Goal: Task Accomplishment & Management: Complete application form

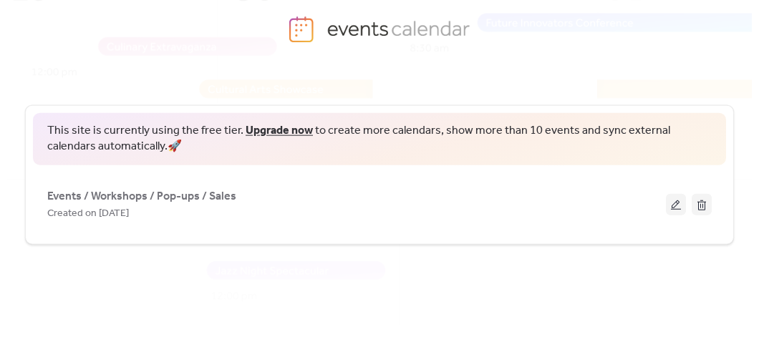
scroll to position [88, 0]
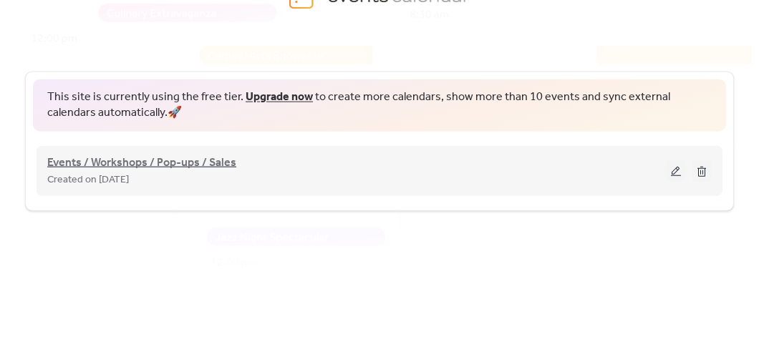
click at [174, 154] on span "Events / Workshops / Pop-ups / Sales" at bounding box center [141, 162] width 189 height 17
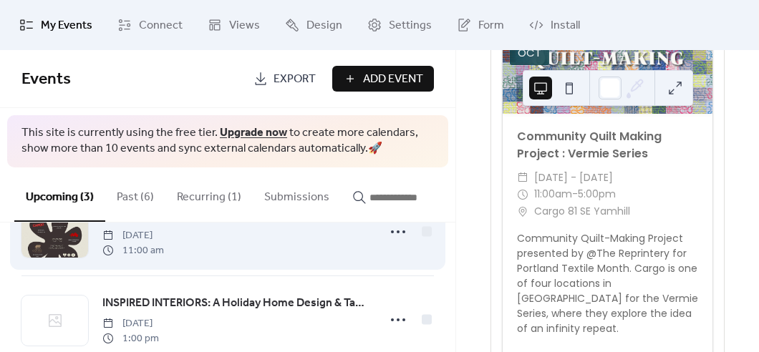
scroll to position [181, 0]
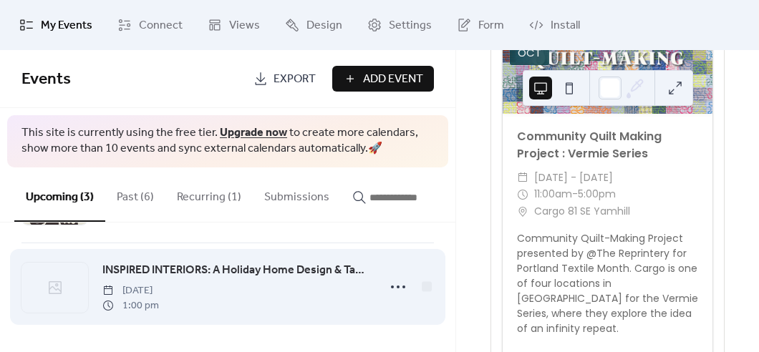
click at [166, 266] on span "INSPIRED INTERIORS: A Holiday Home Design & Tablescape Workshop with Masterful …" at bounding box center [235, 270] width 267 height 17
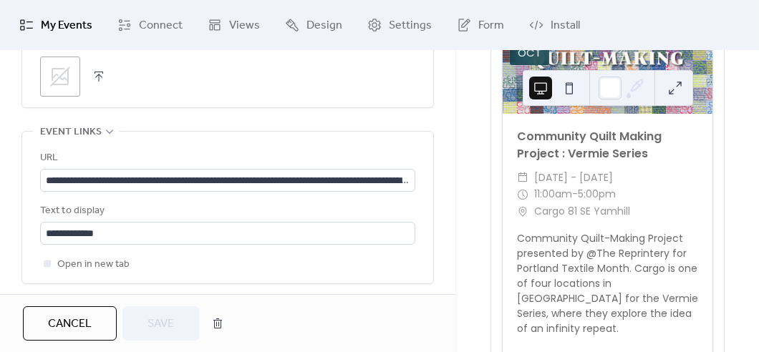
scroll to position [807, 0]
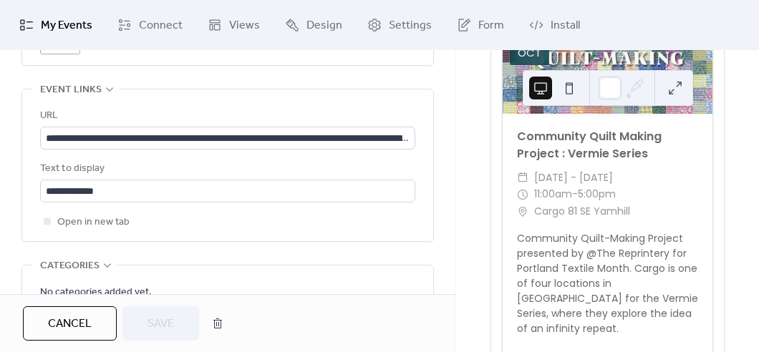
click at [54, 46] on icon at bounding box center [60, 34] width 23 height 23
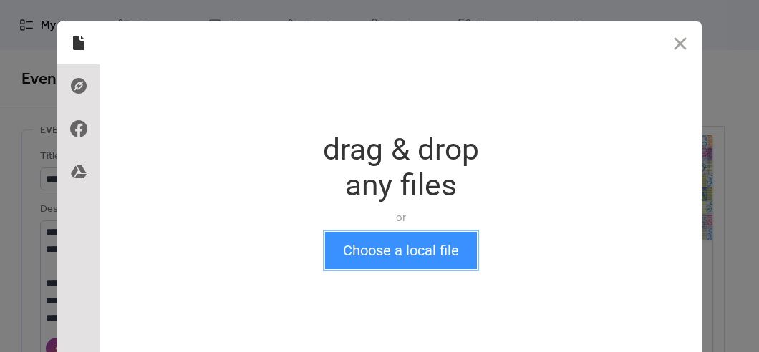
click at [356, 249] on button "Choose a local file" at bounding box center [401, 250] width 152 height 37
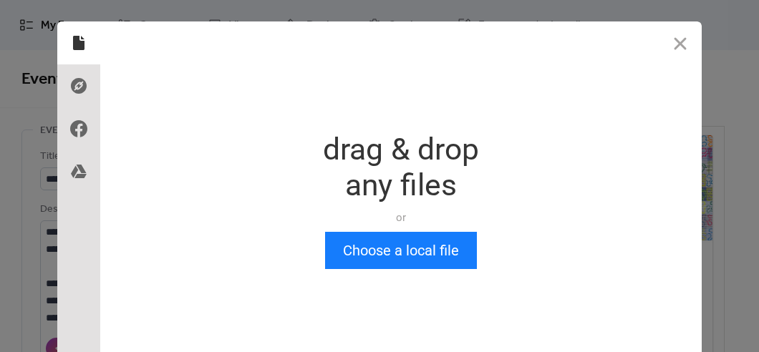
click at [387, 271] on div "Drop a file here drag & drop any files or Upload files from your computer Choos…" at bounding box center [400, 200] width 601 height 358
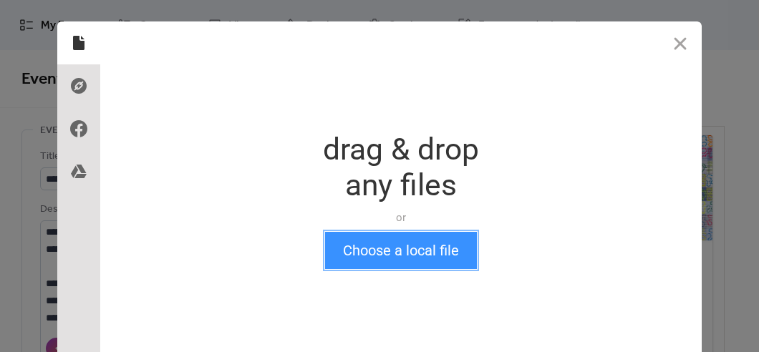
click at [392, 263] on button "Choose a local file" at bounding box center [401, 250] width 152 height 37
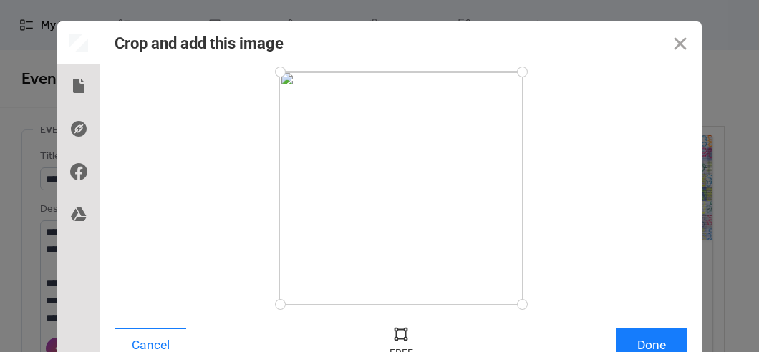
scroll to position [9, 0]
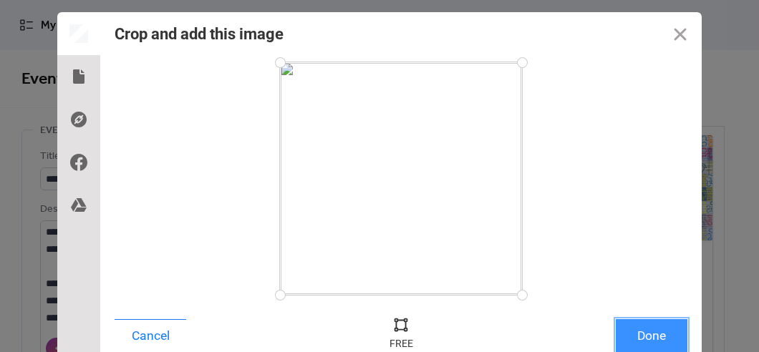
click at [671, 336] on button "Done" at bounding box center [652, 336] width 72 height 34
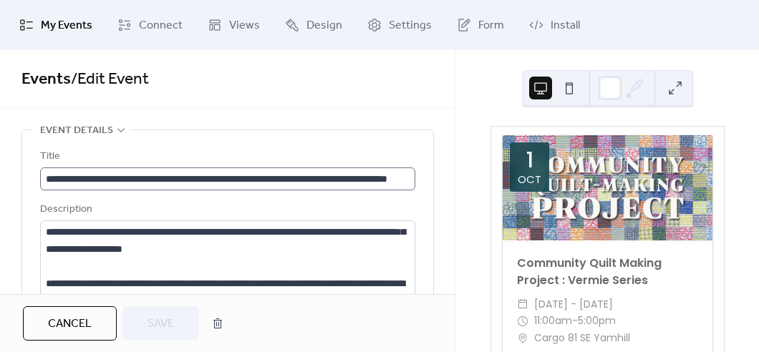
scroll to position [0, 0]
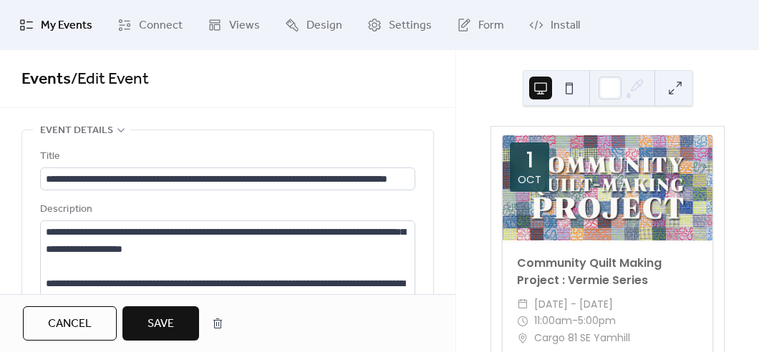
click at [171, 207] on div "Description" at bounding box center [226, 209] width 372 height 17
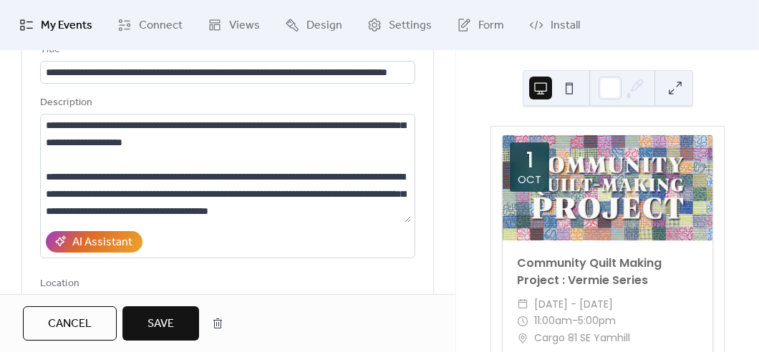
scroll to position [150, 0]
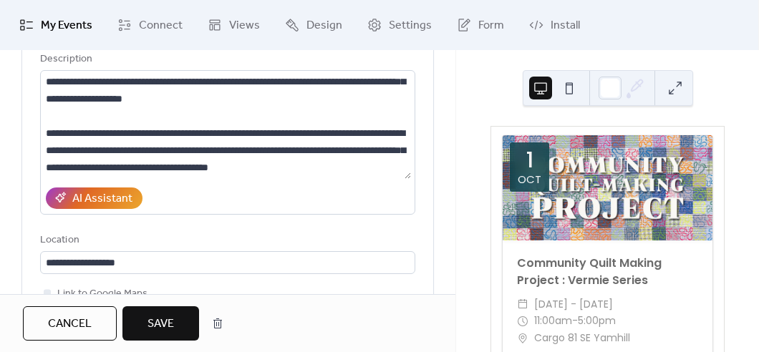
click at [165, 325] on span "Save" at bounding box center [160, 324] width 26 height 17
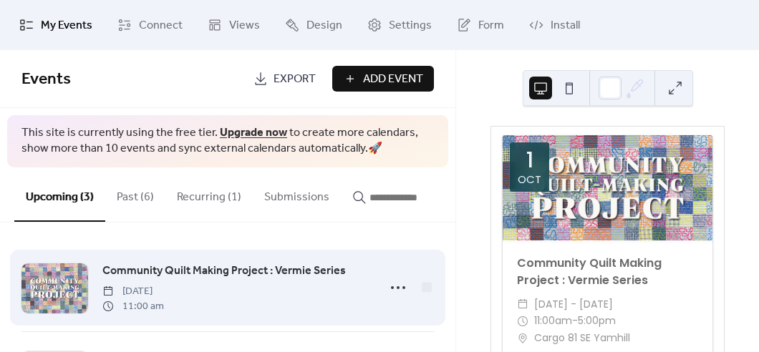
scroll to position [181, 0]
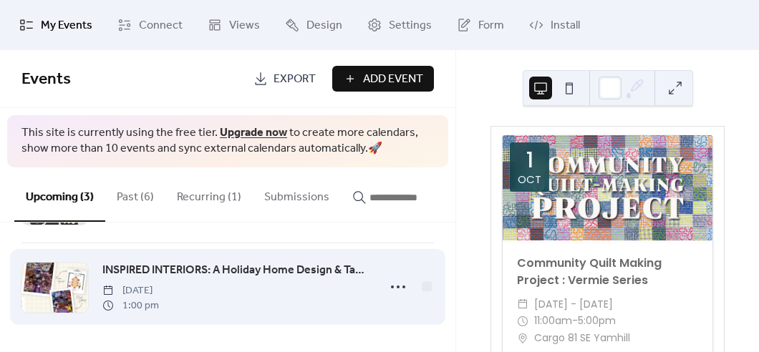
click at [218, 266] on span "INSPIRED INTERIORS: A Holiday Home Design & Tablescape Workshop with Masterful …" at bounding box center [235, 270] width 267 height 17
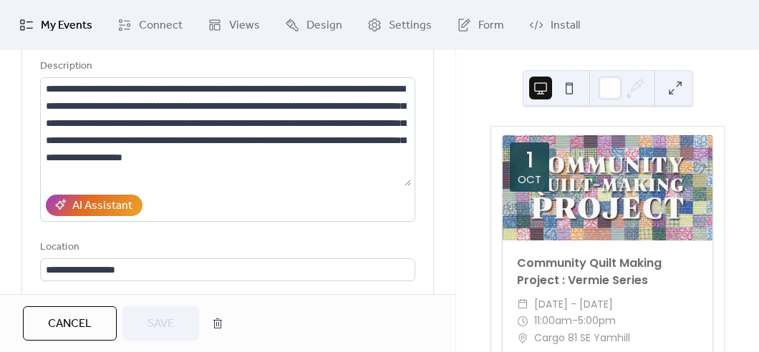
scroll to position [86, 0]
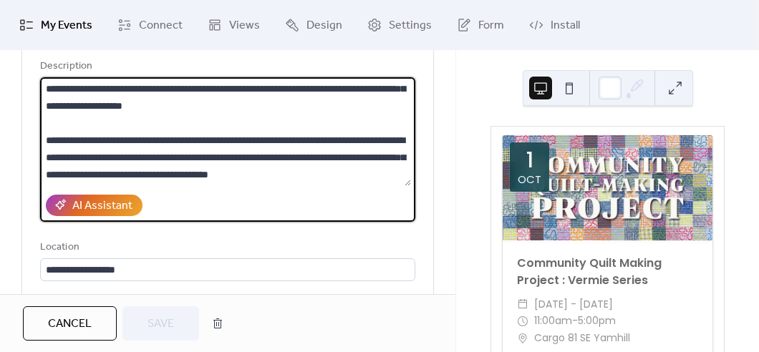
click at [44, 119] on textarea "**********" at bounding box center [225, 131] width 371 height 109
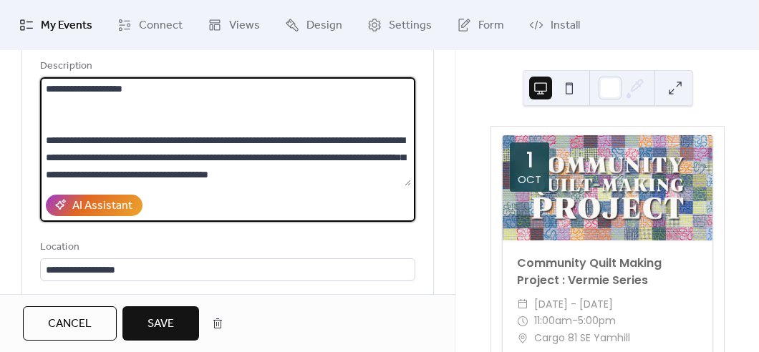
scroll to position [103, 0]
paste textarea "**********"
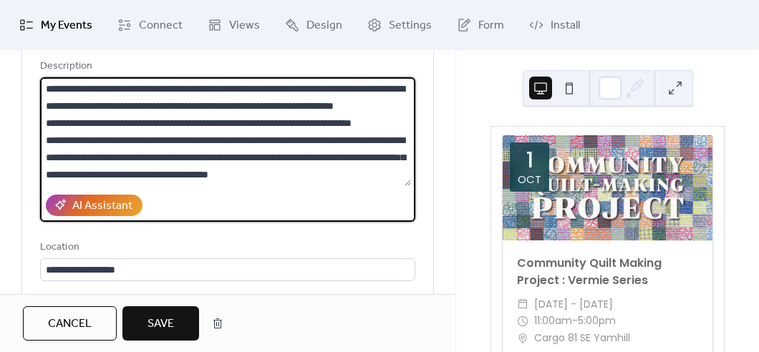
scroll to position [344, 0]
drag, startPoint x: 165, startPoint y: 120, endPoint x: 264, endPoint y: 139, distance: 101.2
click at [264, 139] on textarea at bounding box center [225, 131] width 371 height 109
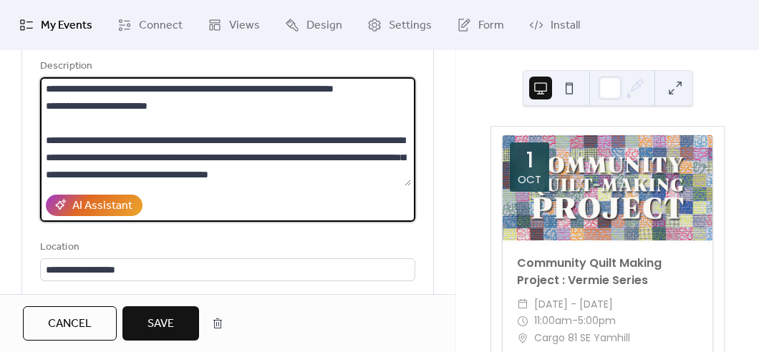
scroll to position [330, 0]
click at [54, 140] on textarea at bounding box center [225, 131] width 371 height 109
drag, startPoint x: 44, startPoint y: 120, endPoint x: 157, endPoint y: 180, distance: 127.8
click at [157, 180] on textarea at bounding box center [225, 131] width 371 height 109
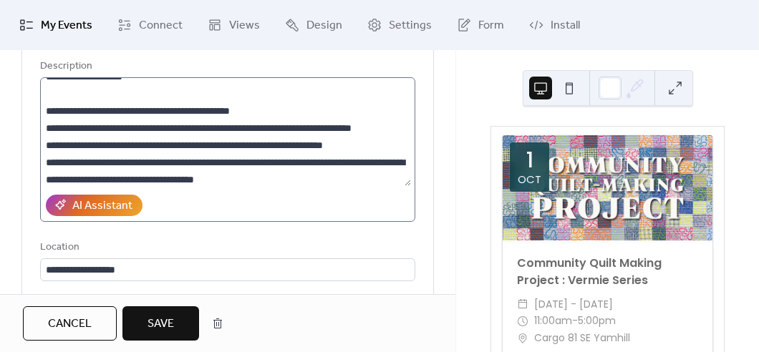
scroll to position [105, 0]
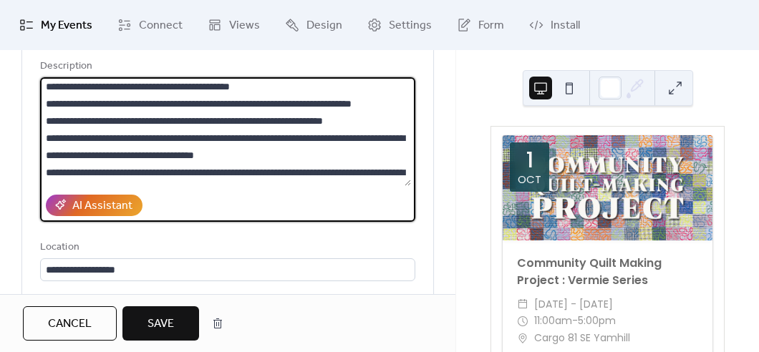
click at [66, 136] on textarea at bounding box center [225, 131] width 371 height 109
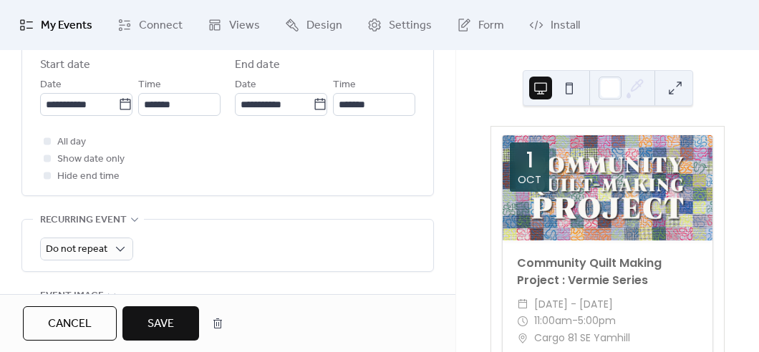
scroll to position [509, 0]
type textarea "**********"
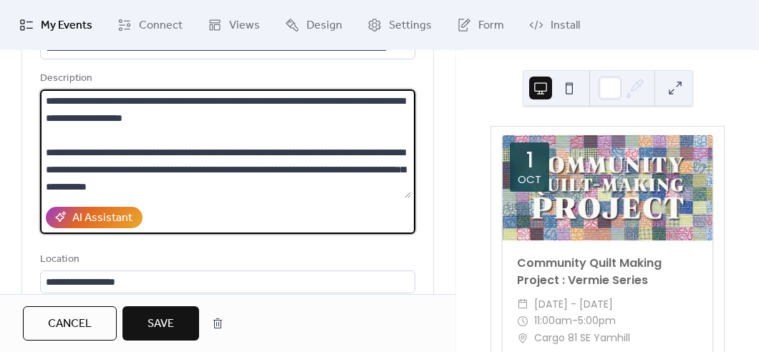
scroll to position [136, 0]
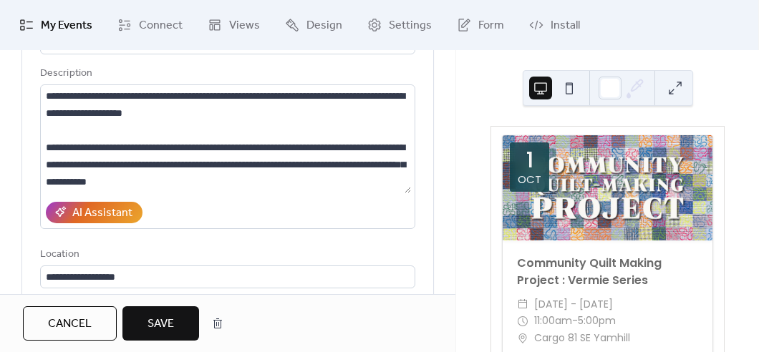
click at [160, 308] on button "Save" at bounding box center [160, 323] width 77 height 34
